Goal: Information Seeking & Learning: Learn about a topic

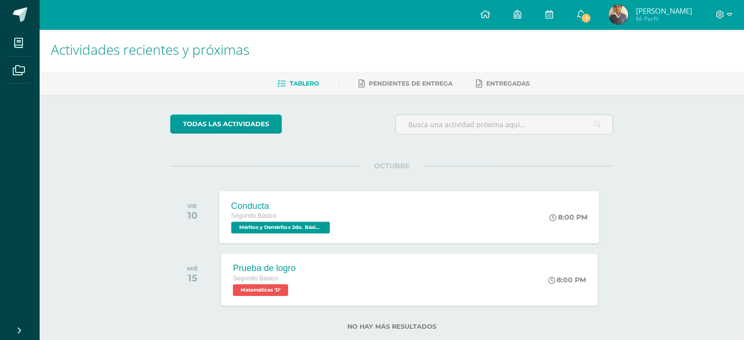
scroll to position [4, 0]
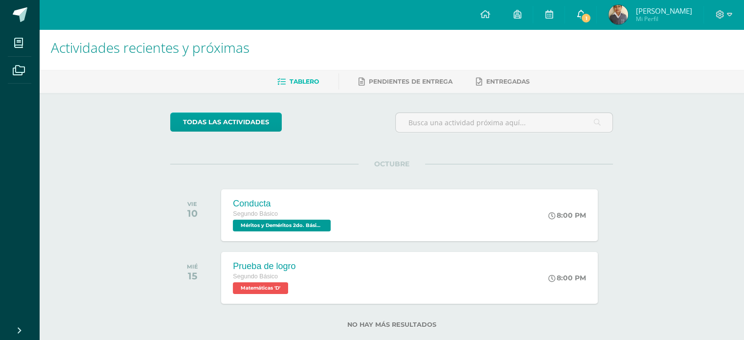
click at [579, 11] on icon at bounding box center [581, 14] width 8 height 9
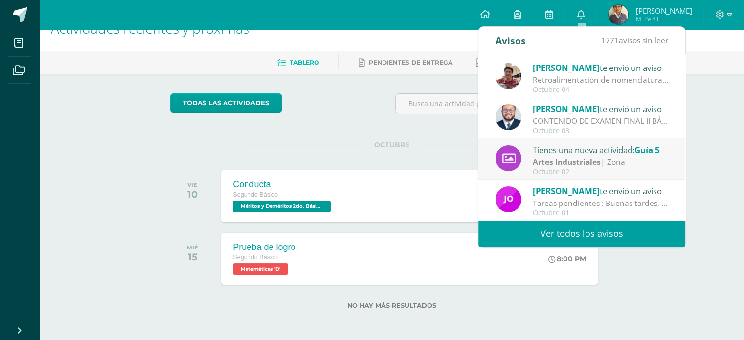
scroll to position [0, 0]
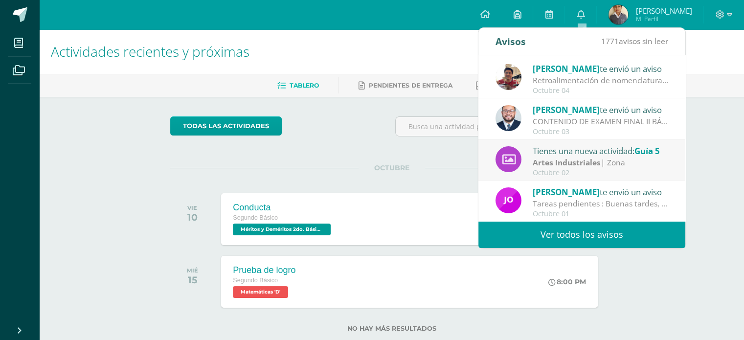
click at [571, 238] on link "Ver todos los avisos" at bounding box center [581, 234] width 207 height 27
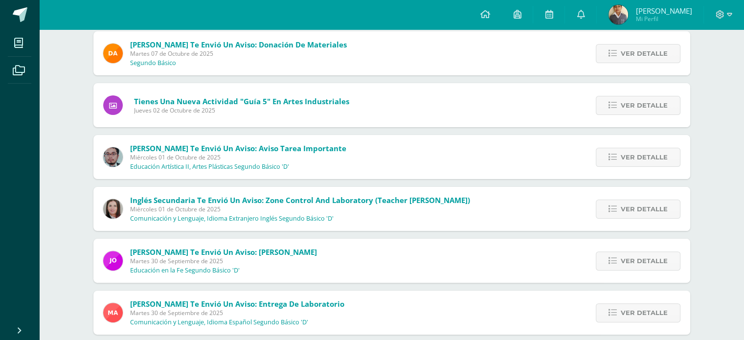
scroll to position [225, 0]
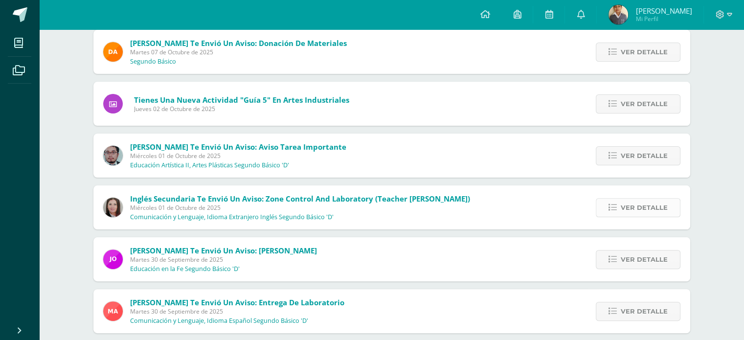
click at [605, 212] on link "Ver detalle" at bounding box center [638, 207] width 85 height 19
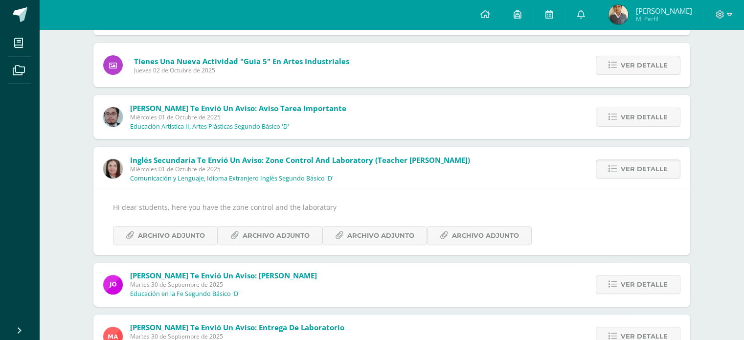
scroll to position [264, 0]
click at [148, 230] on span "Archivo Adjunto" at bounding box center [171, 235] width 67 height 18
click at [298, 239] on span "Archivo Adjunto" at bounding box center [276, 235] width 67 height 18
click at [393, 231] on span "Archivo Adjunto" at bounding box center [380, 235] width 67 height 18
click at [516, 239] on link "Archivo Adjunto" at bounding box center [479, 235] width 105 height 19
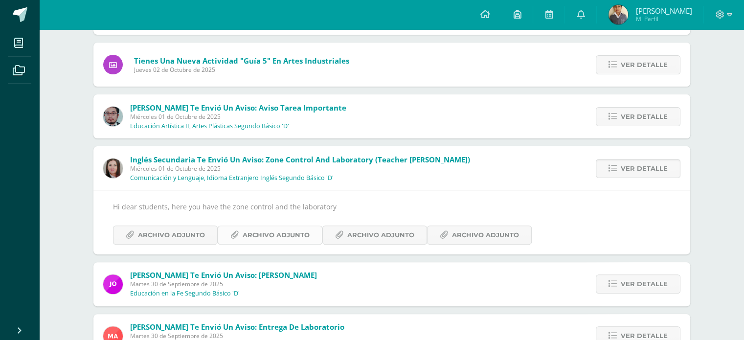
click at [305, 232] on span "Archivo Adjunto" at bounding box center [276, 235] width 67 height 18
click at [295, 233] on span "Archivo Adjunto" at bounding box center [276, 235] width 67 height 18
click at [360, 245] on div "Hi dear students, here you have the zone control and the laboratory Archivo Adj…" at bounding box center [391, 222] width 597 height 64
click at [359, 234] on span "Archivo Adjunto" at bounding box center [380, 235] width 67 height 18
click at [366, 234] on span "Archivo Adjunto" at bounding box center [380, 235] width 67 height 18
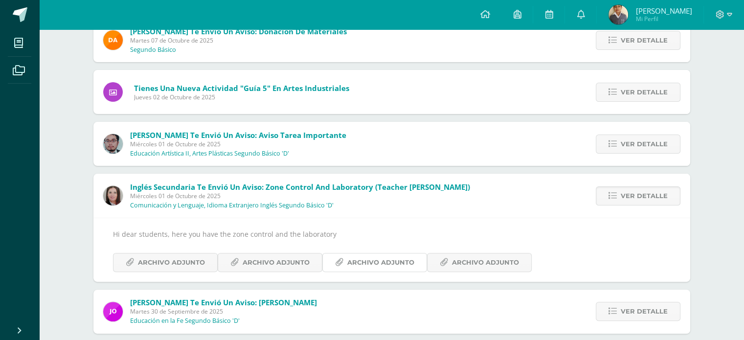
scroll to position [247, 0]
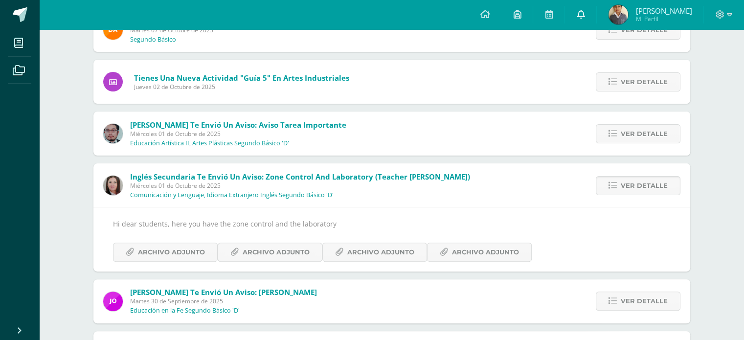
click at [574, 23] on link at bounding box center [580, 14] width 31 height 29
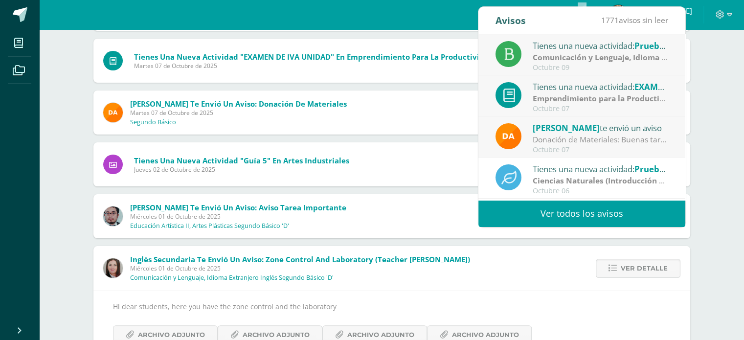
scroll to position [0, 0]
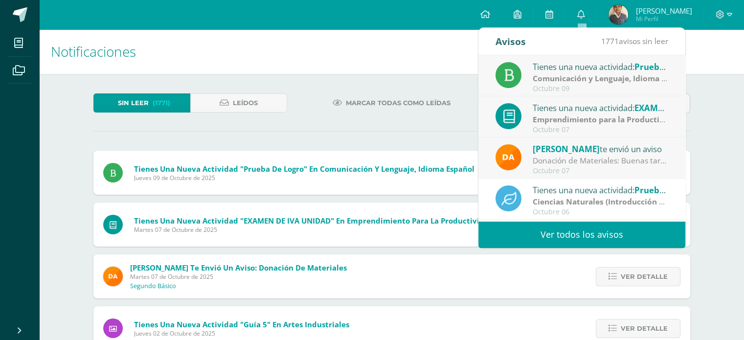
click at [450, 37] on h1 "Notificaciones" at bounding box center [391, 51] width 681 height 45
